Goal: Information Seeking & Learning: Learn about a topic

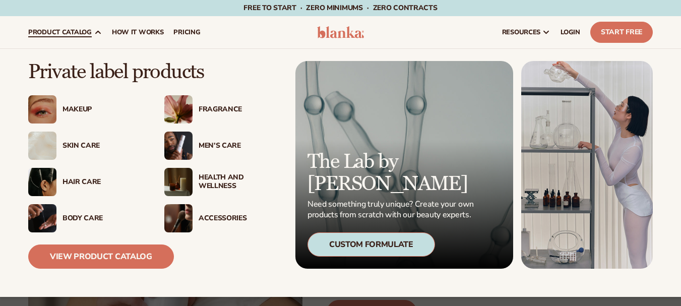
click at [92, 28] on link "product catalog" at bounding box center [65, 32] width 84 height 32
click at [84, 145] on div "Skin Care" at bounding box center [104, 146] width 82 height 9
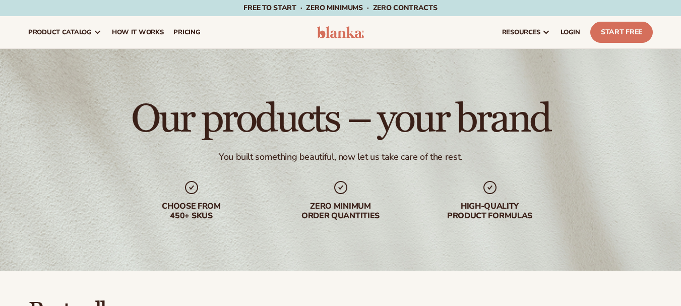
click at [663, 172] on div "Our products – your brand You built something beautiful, now let us take care o…" at bounding box center [340, 160] width 681 height 222
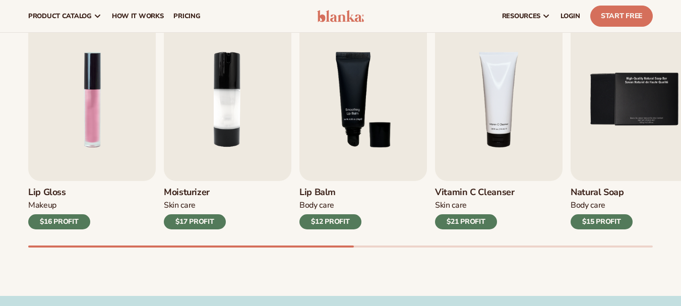
scroll to position [334, 0]
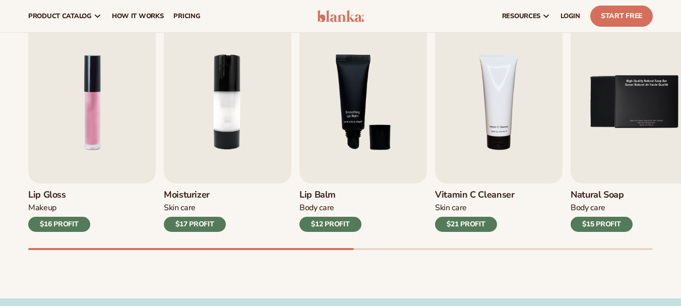
click at [458, 196] on h3 "Vitamin C Cleanser" at bounding box center [475, 195] width 80 height 11
click at [479, 195] on h3 "Vitamin C Cleanser" at bounding box center [475, 195] width 80 height 11
click at [511, 131] on img "4 / 9" at bounding box center [499, 102] width 128 height 163
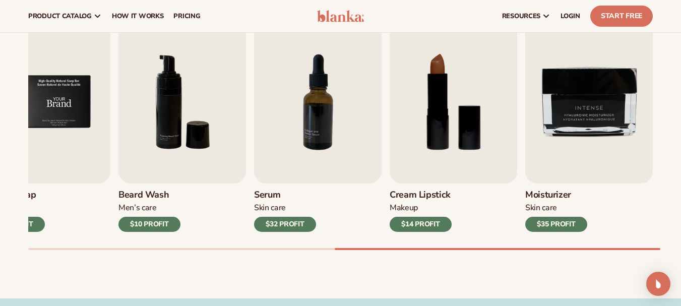
click at [569, 154] on img "9 / 9" at bounding box center [589, 102] width 128 height 163
click at [390, 226] on div "$14 PROFIT" at bounding box center [421, 224] width 62 height 15
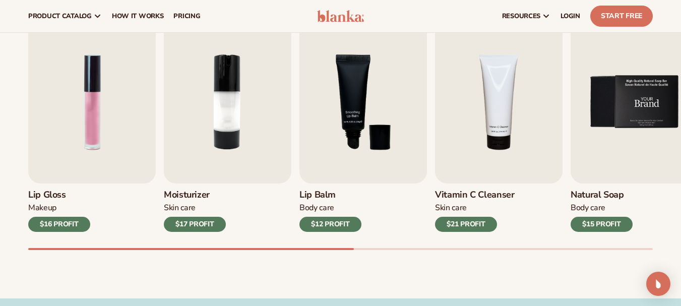
click at [495, 158] on img "4 / 9" at bounding box center [499, 102] width 128 height 163
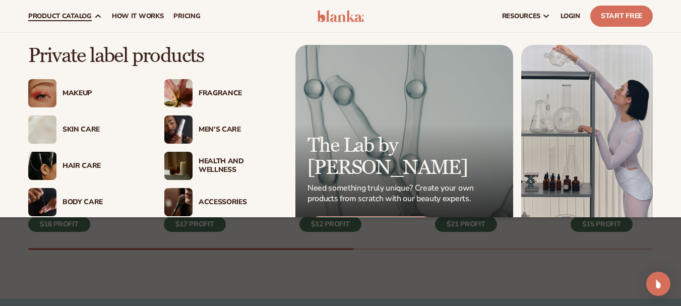
click at [182, 88] on img at bounding box center [178, 93] width 28 height 28
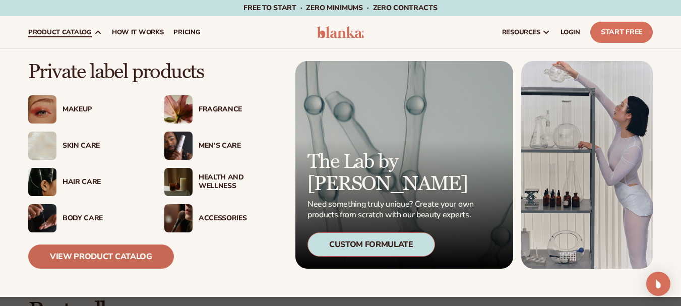
click at [107, 262] on link "View Product Catalog" at bounding box center [101, 257] width 146 height 24
click at [86, 34] on span "product catalog" at bounding box center [60, 32] width 64 height 8
click at [87, 36] on span "product catalog" at bounding box center [60, 32] width 64 height 8
drag, startPoint x: 110, startPoint y: 271, endPoint x: 106, endPoint y: 259, distance: 13.2
click at [106, 259] on div "Private label products Makeup" at bounding box center [340, 173] width 625 height 248
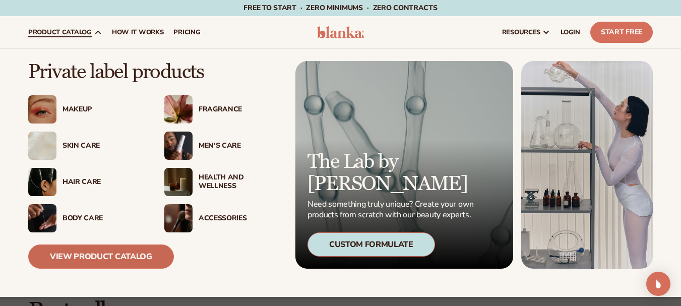
click at [126, 253] on link "View Product Catalog" at bounding box center [101, 257] width 146 height 24
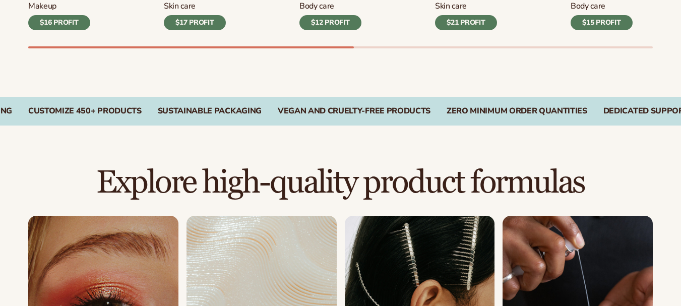
scroll to position [803, 0]
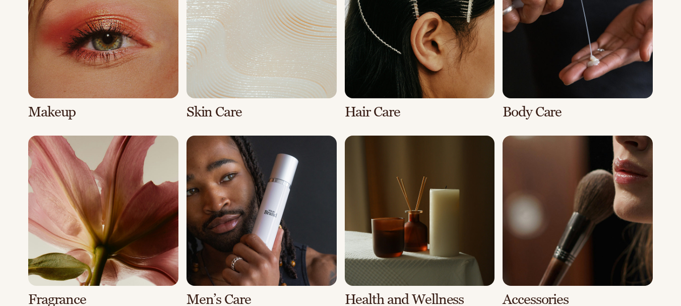
click at [128, 237] on link "5 / 8" at bounding box center [103, 222] width 150 height 172
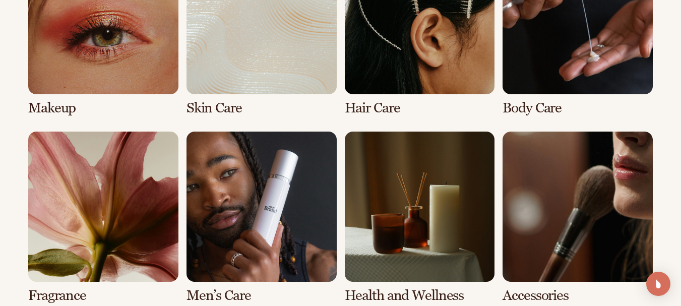
drag, startPoint x: 688, startPoint y: 154, endPoint x: 664, endPoint y: 58, distance: 98.2
click at [664, 58] on div "Explore high-quality product formulas view full catalog Makeup [MEDICAL_DATA] H…" at bounding box center [340, 125] width 681 height 462
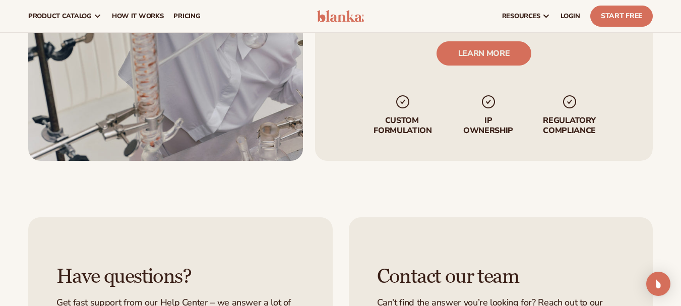
scroll to position [1075, 0]
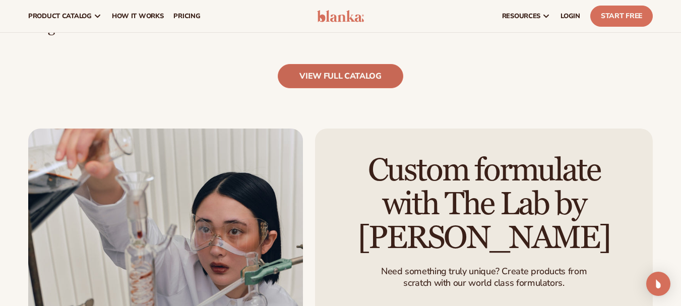
click at [365, 73] on link "view full catalog" at bounding box center [341, 76] width 126 height 24
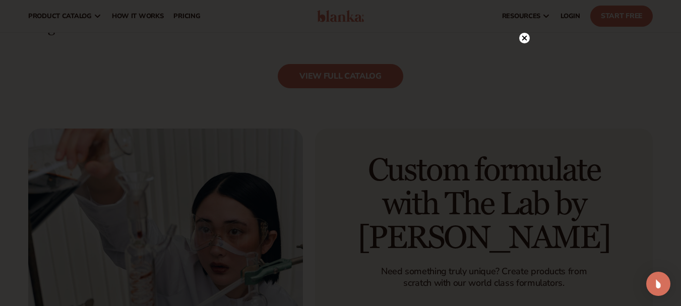
click at [527, 40] on circle at bounding box center [524, 38] width 11 height 11
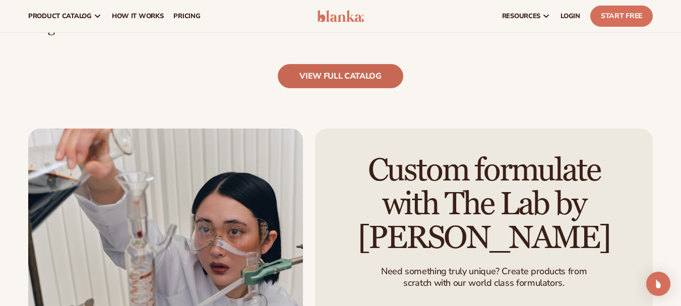
click at [347, 82] on link "view full catalog" at bounding box center [341, 76] width 126 height 24
